Goal: Task Accomplishment & Management: Use online tool/utility

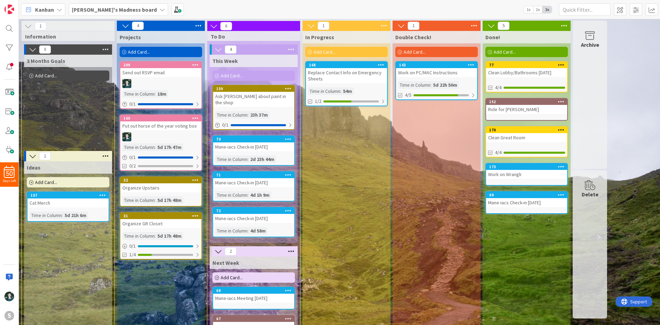
click at [560, 67] on icon at bounding box center [561, 64] width 7 height 5
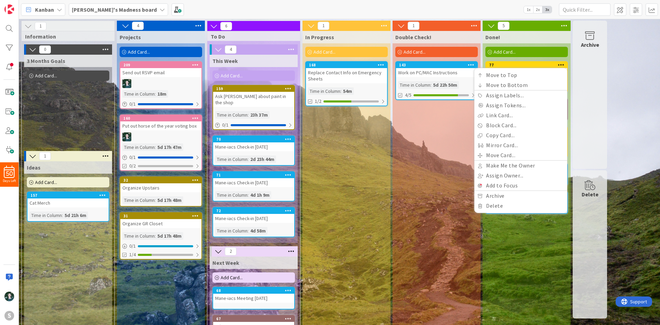
click at [429, 139] on div "Double Check! Add Card... 143 Work on PC/MAC Instructions Time in [GEOGRAPHIC_D…" at bounding box center [436, 192] width 88 height 322
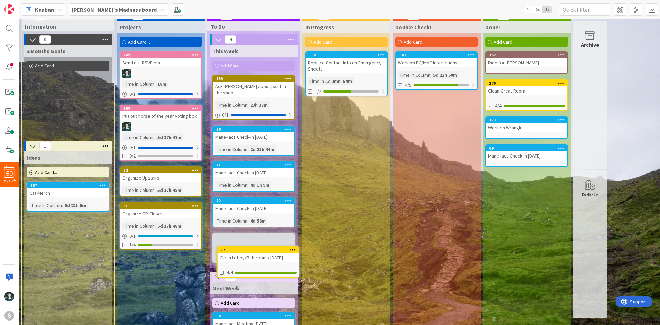
scroll to position [11, 0]
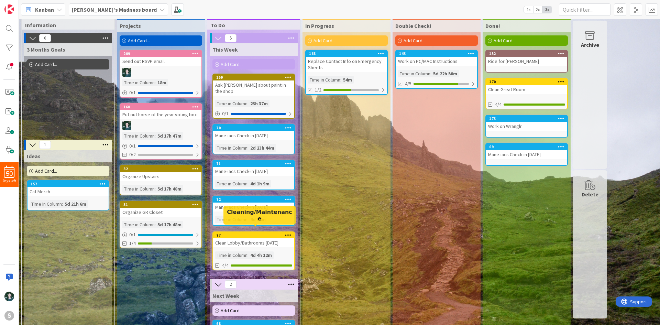
click at [249, 233] on div "77" at bounding box center [255, 235] width 78 height 5
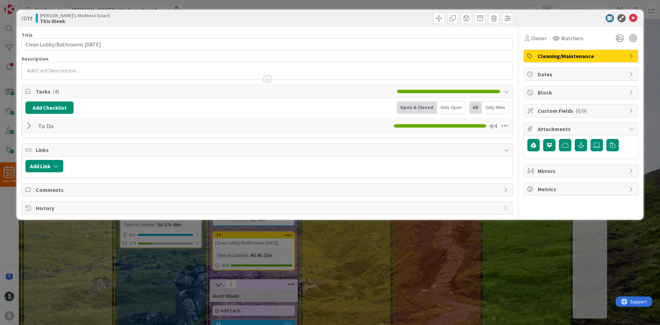
click at [30, 127] on div at bounding box center [29, 126] width 9 height 12
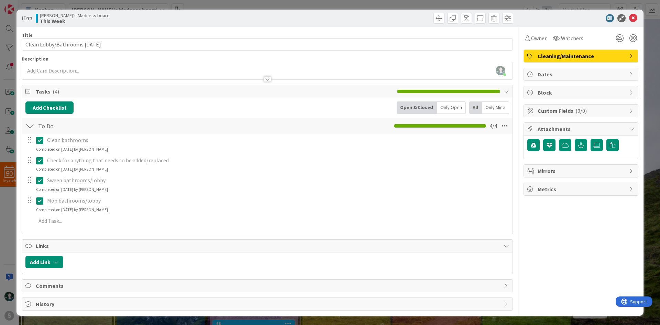
click at [38, 141] on icon at bounding box center [39, 140] width 7 height 8
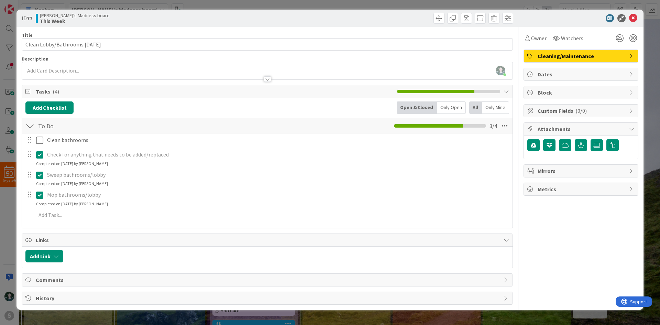
click at [41, 172] on div "Clean bathrooms Update Cancel Check for anything that needs to be added/replace…" at bounding box center [267, 179] width 484 height 90
click at [39, 175] on icon at bounding box center [39, 175] width 7 height 8
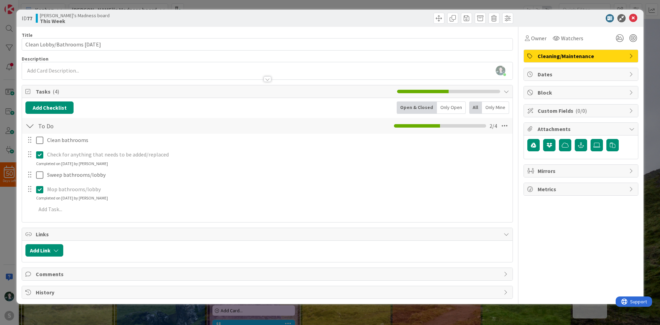
click at [39, 157] on icon at bounding box center [39, 155] width 7 height 8
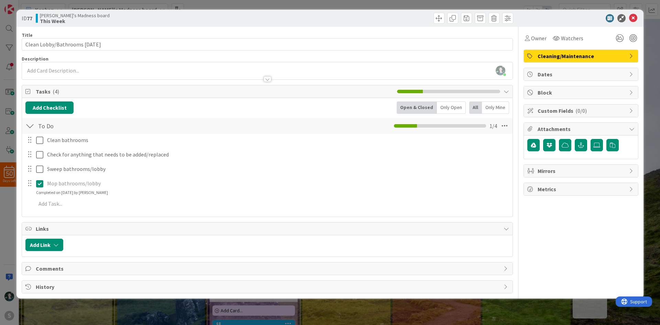
click at [41, 196] on div "Clean bathrooms Update Cancel Check for anything that needs to be added/replace…" at bounding box center [267, 173] width 484 height 79
click at [41, 186] on icon at bounding box center [39, 183] width 7 height 8
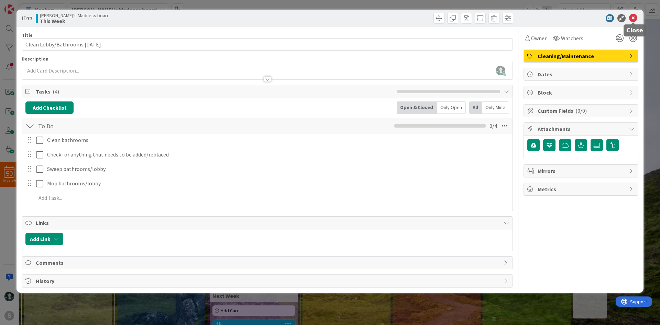
click at [631, 20] on icon at bounding box center [633, 18] width 8 height 8
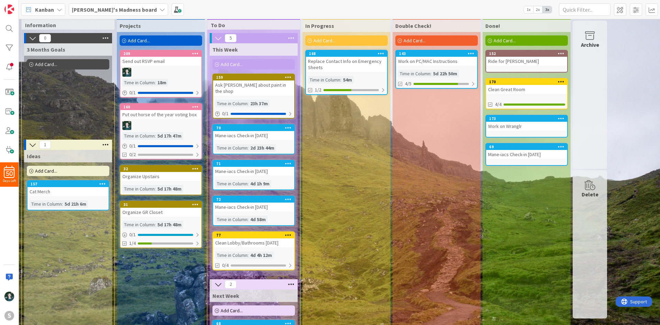
click at [239, 84] on div "Ask [PERSON_NAME] about paint in the shop" at bounding box center [253, 87] width 81 height 15
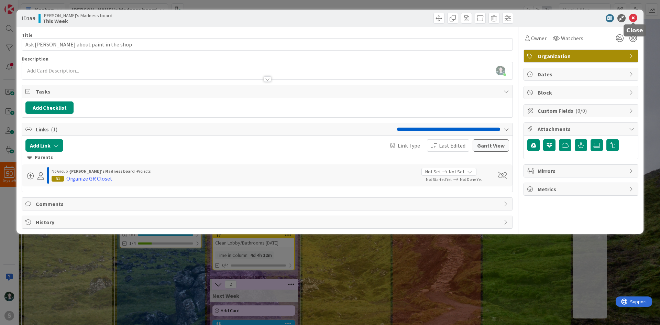
click at [636, 18] on icon at bounding box center [633, 18] width 8 height 8
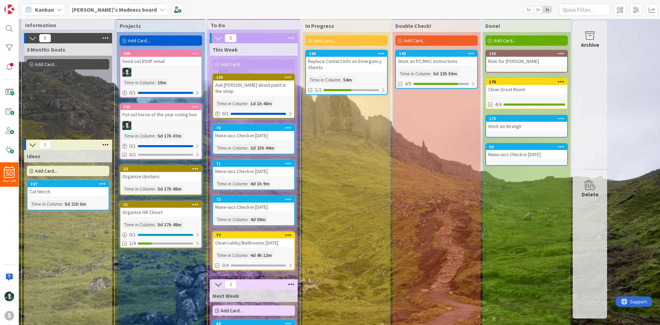
click at [351, 59] on div "Replace Contact Info on Emergency Sheets" at bounding box center [346, 64] width 81 height 15
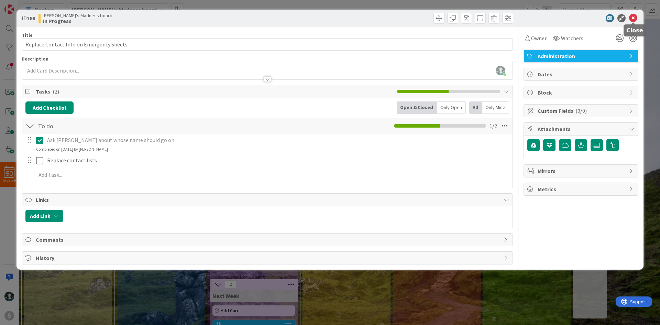
click at [631, 19] on icon at bounding box center [633, 18] width 8 height 8
